Goal: Information Seeking & Learning: Learn about a topic

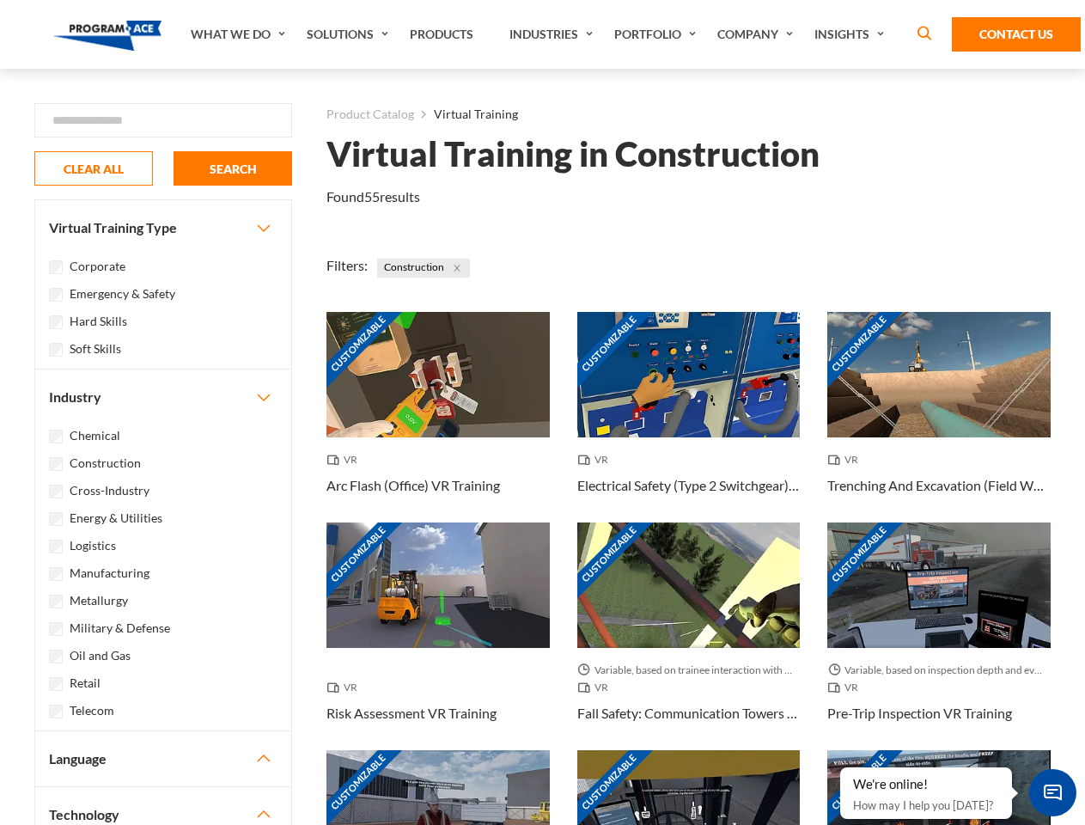
click at [240, 34] on link "What We Do" at bounding box center [240, 34] width 116 height 69
click at [350, 34] on link "Solutions" at bounding box center [349, 34] width 103 height 69
click at [553, 34] on link "Industries" at bounding box center [553, 34] width 105 height 69
click at [758, 34] on link "Company" at bounding box center [757, 34] width 97 height 69
click at [852, 34] on link "Insights" at bounding box center [851, 34] width 91 height 69
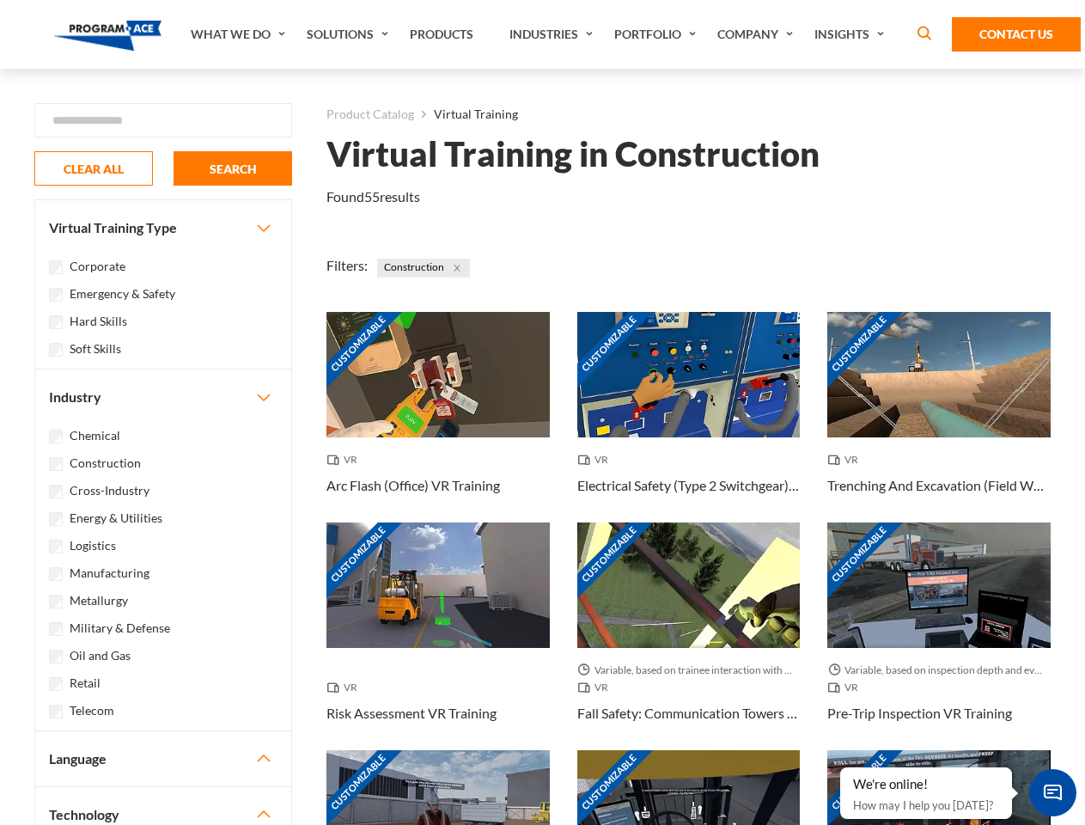
click at [0, 0] on div "Blog White Papers News" at bounding box center [0, 0] width 0 height 0
click at [0, 0] on strong "How Virtual Learning Can Enhance Workforce Productivity: A Guide for L&D Manage…" at bounding box center [0, 0] width 0 height 0
click at [1052, 792] on span "Minimize live chat window" at bounding box center [1052, 792] width 63 height 63
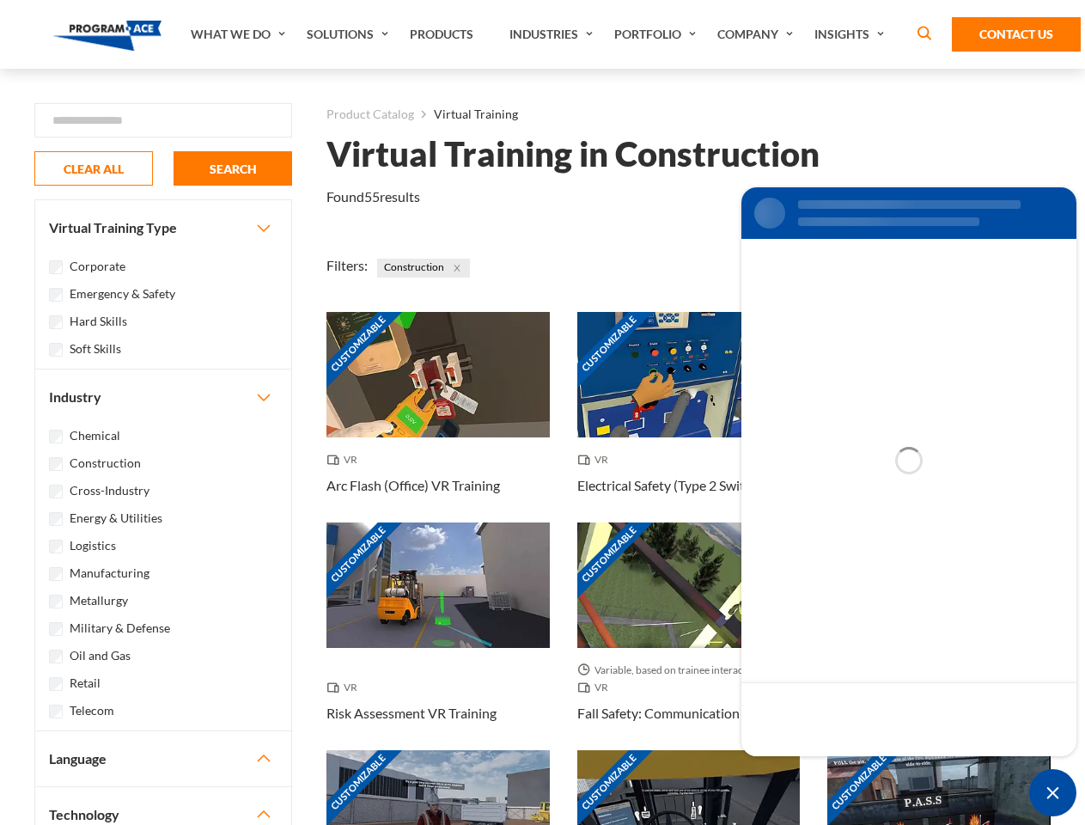
click at [841, 768] on div "Customizable" at bounding box center [938, 812] width 223 height 125
